Goal: Transaction & Acquisition: Purchase product/service

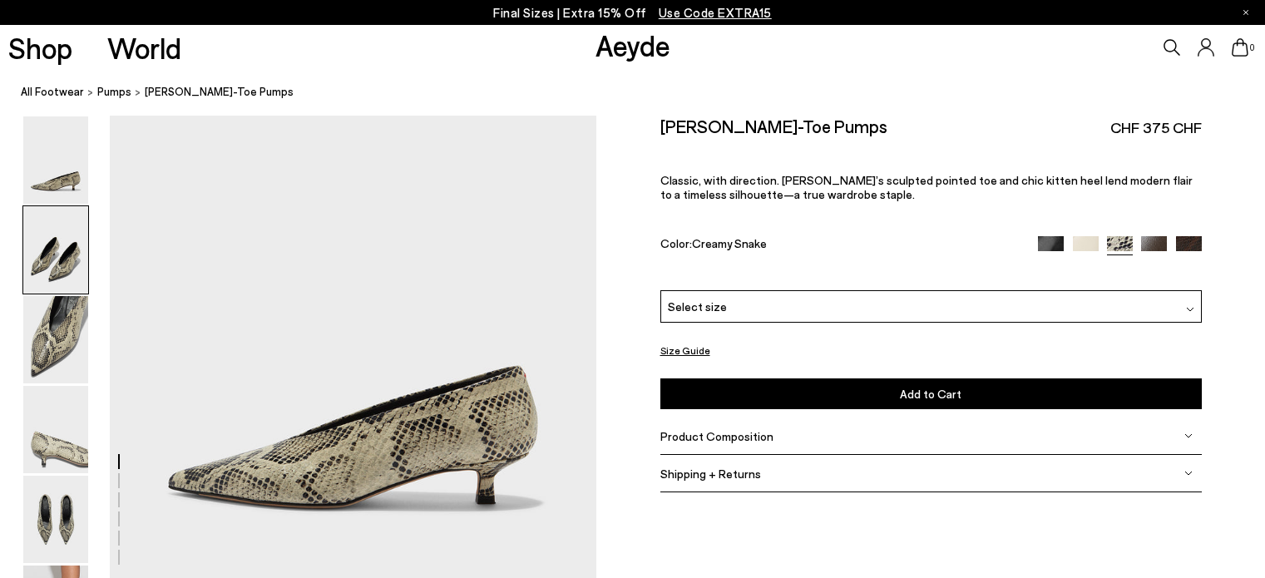
scroll to position [789, 0]
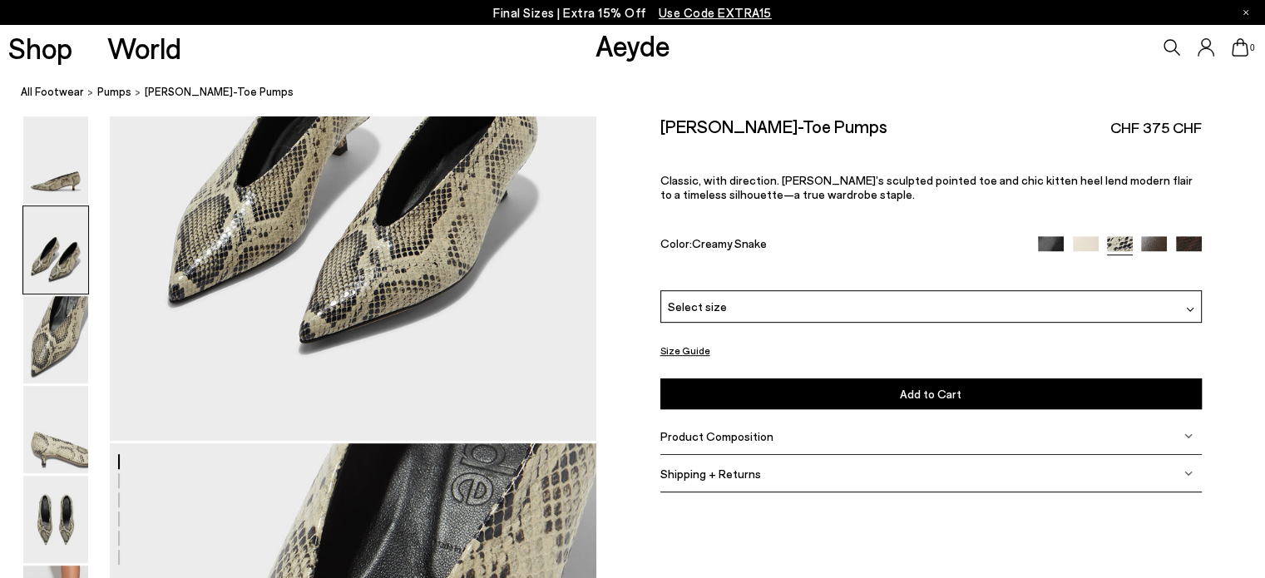
click at [760, 301] on div "Select size" at bounding box center [932, 306] width 542 height 32
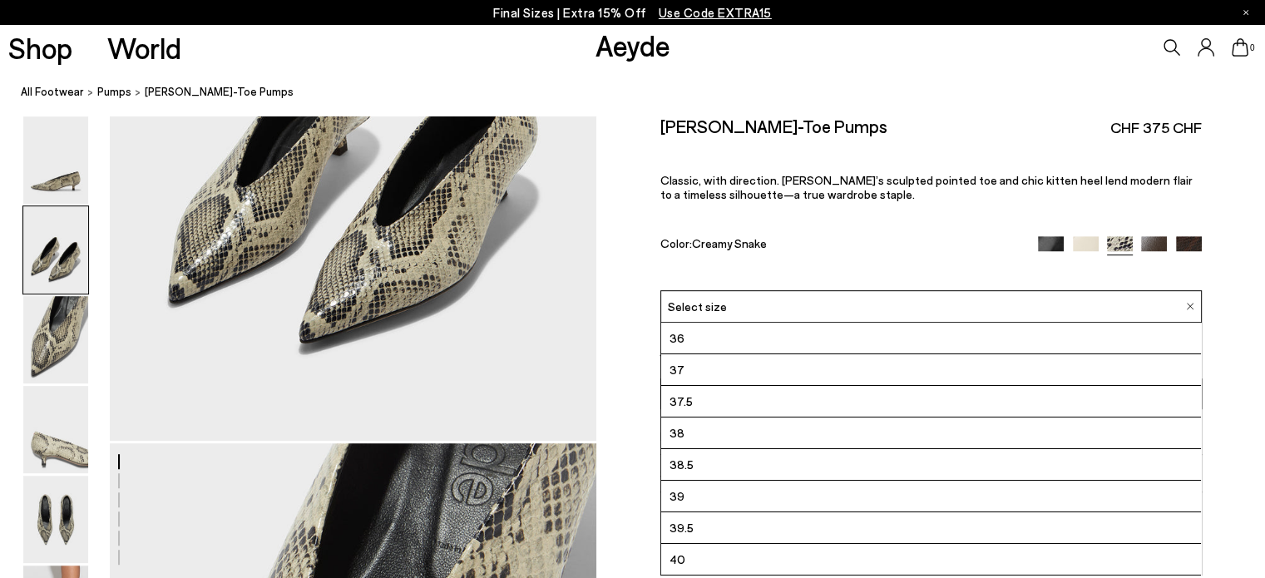
click at [719, 397] on li "37.5" at bounding box center [931, 402] width 540 height 32
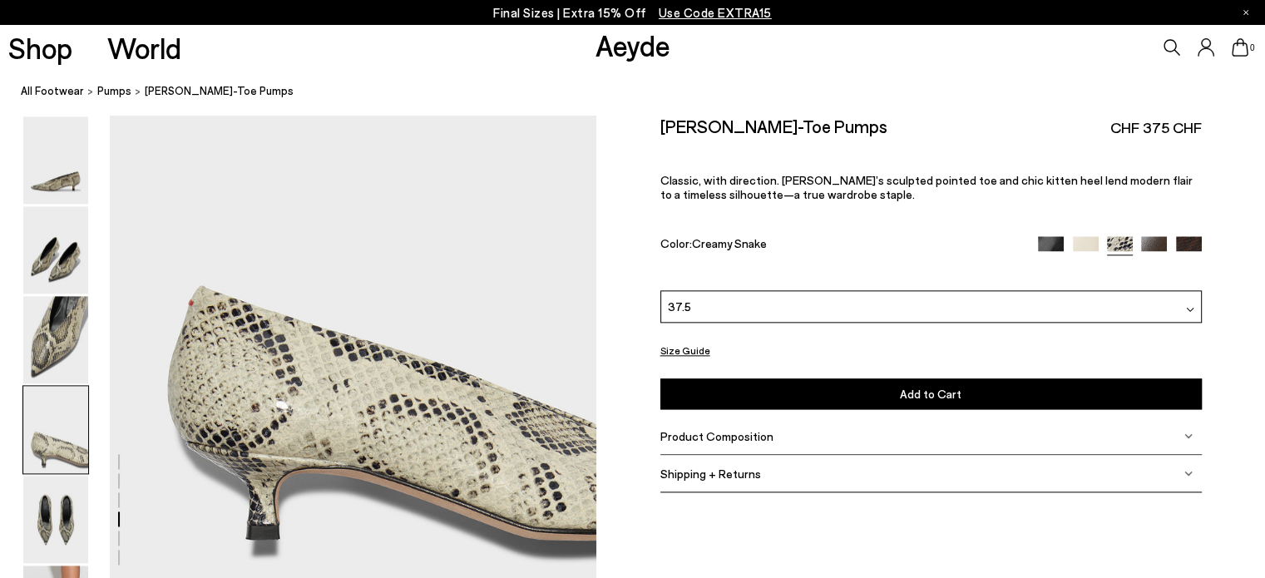
scroll to position [1954, 0]
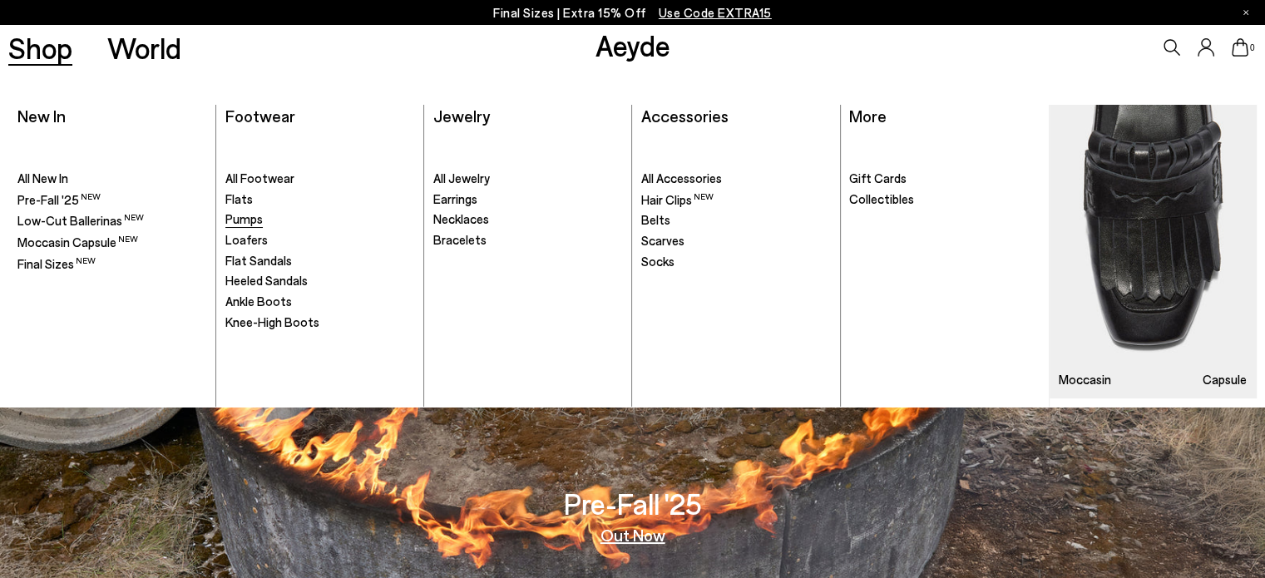
click at [250, 220] on span "Pumps" at bounding box center [243, 218] width 37 height 15
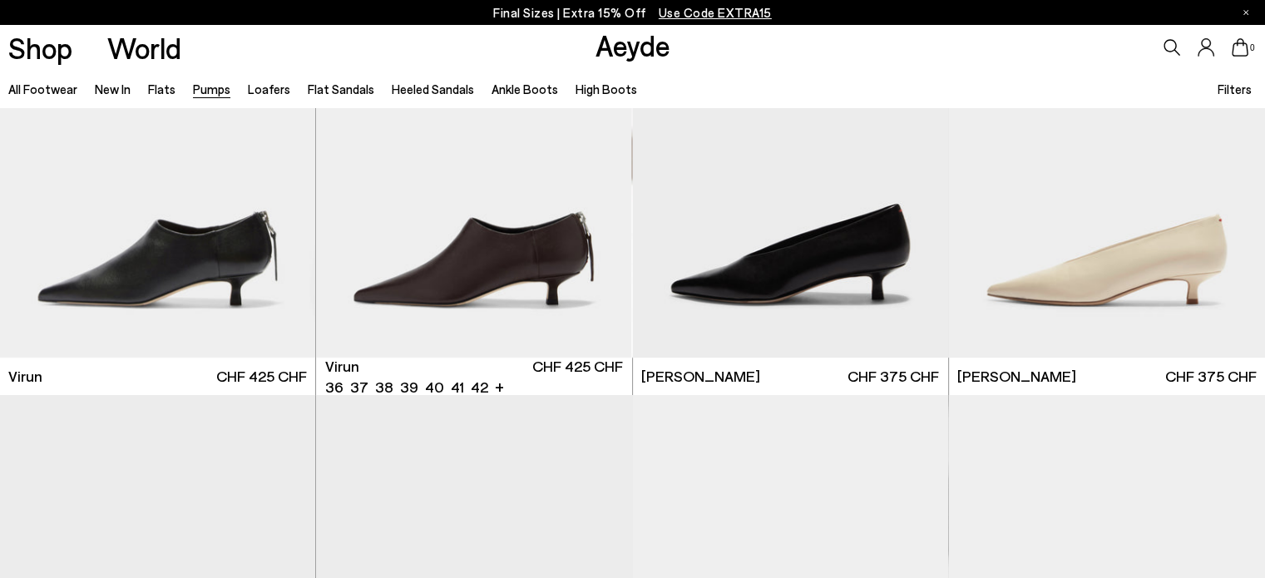
scroll to position [416, 0]
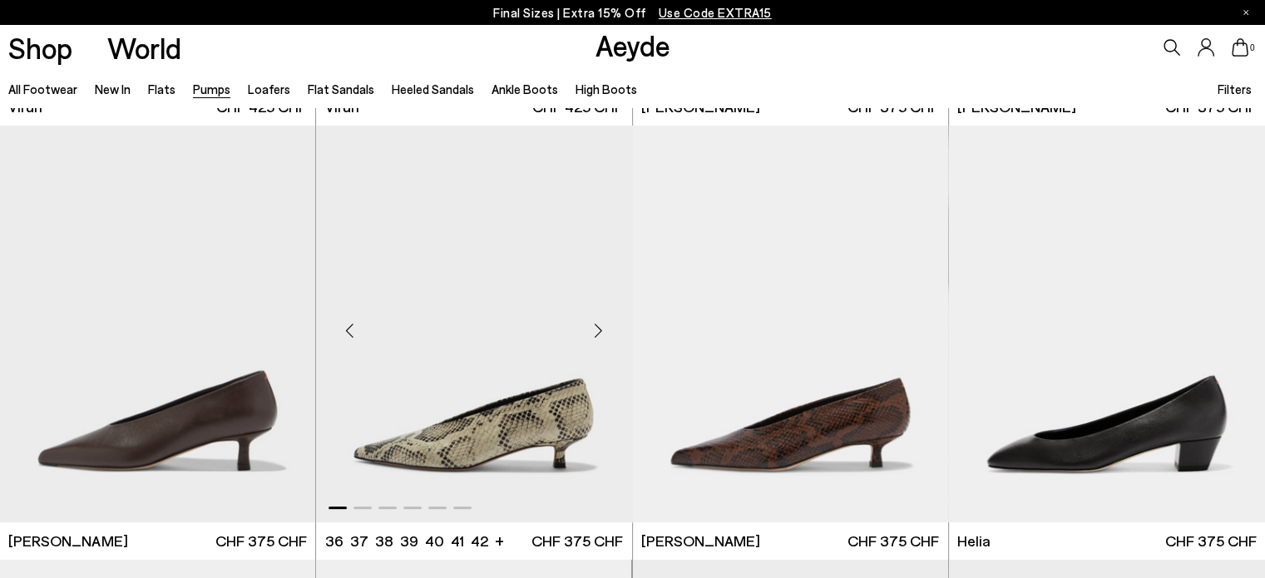
click at [499, 316] on img "1 / 6" at bounding box center [473, 324] width 315 height 397
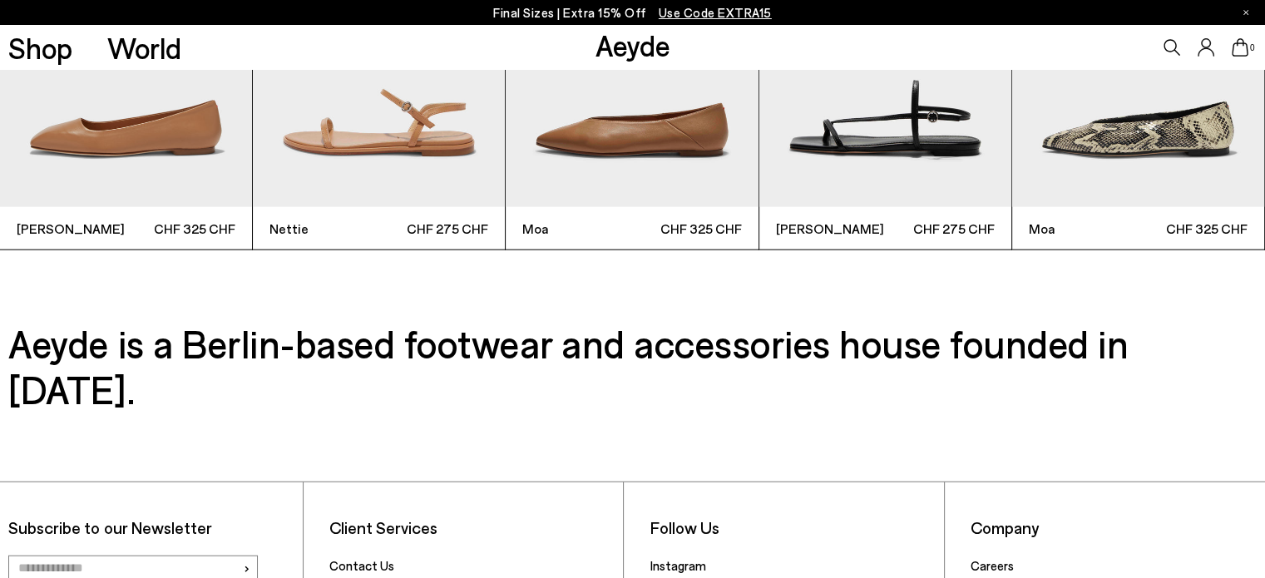
scroll to position [4287, 0]
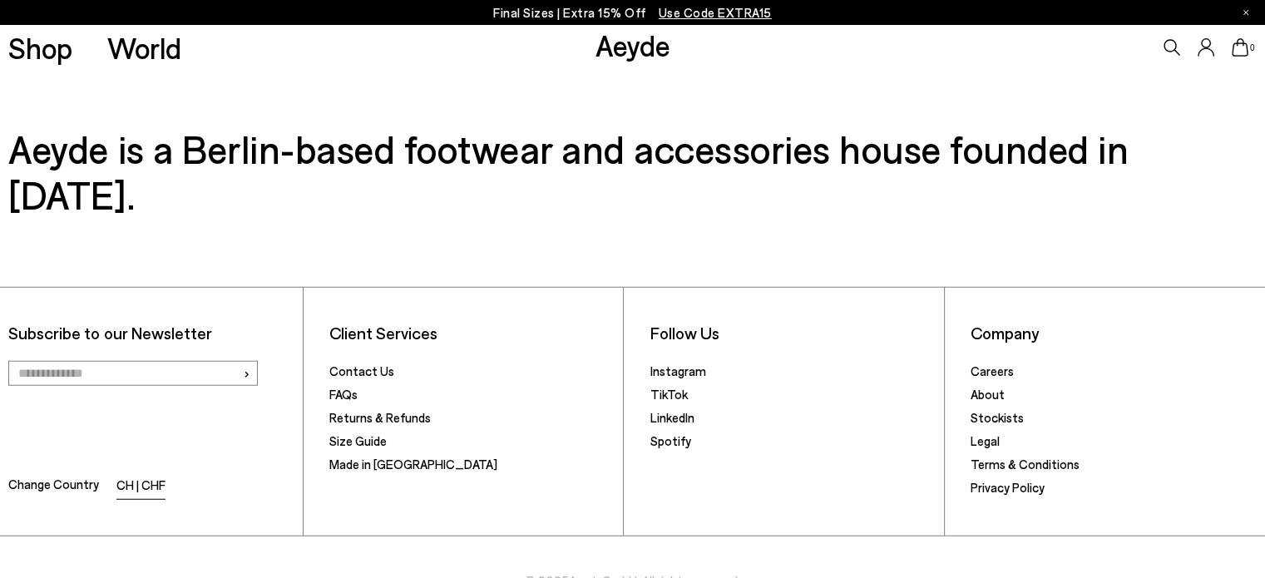
click at [157, 475] on li "CH | CHF" at bounding box center [140, 486] width 49 height 23
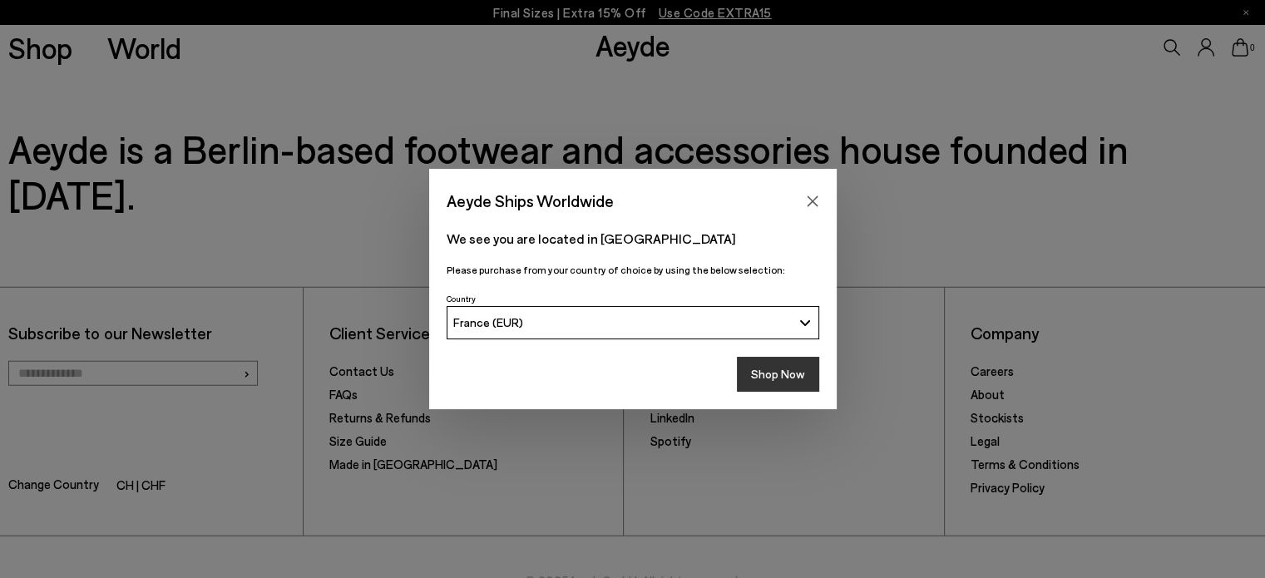
click at [776, 373] on button "Shop Now" at bounding box center [778, 374] width 82 height 35
